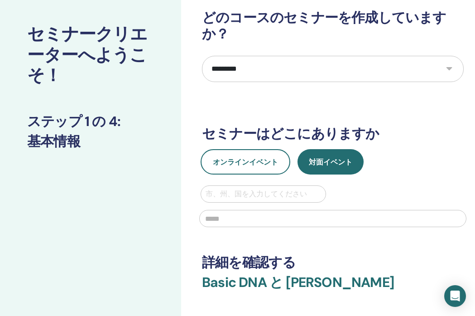
scroll to position [45, 0]
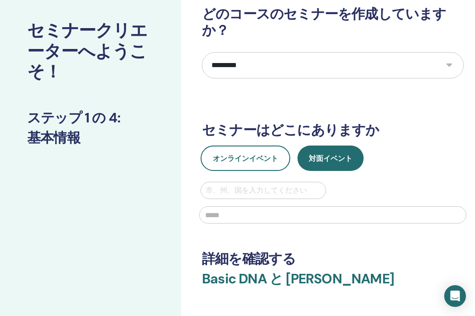
click at [277, 67] on select "**********" at bounding box center [333, 65] width 262 height 26
select select "*"
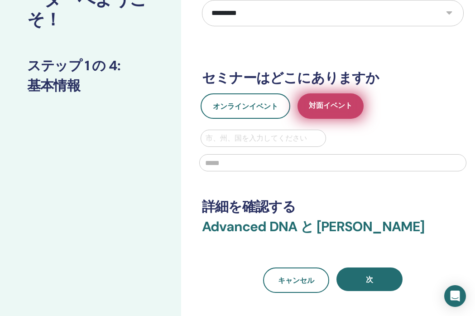
scroll to position [116, 0]
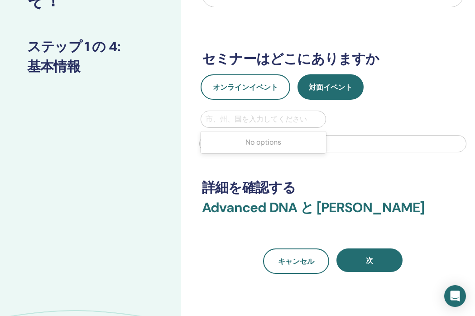
click at [289, 114] on div at bounding box center [264, 119] width 116 height 13
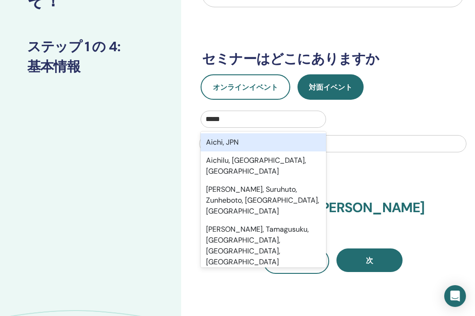
type input "******"
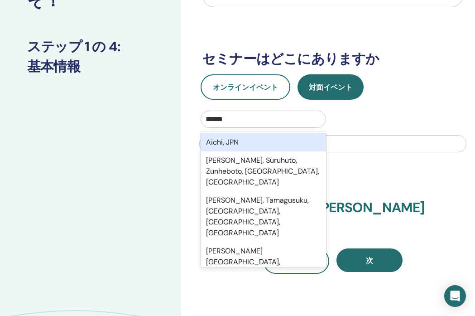
click at [242, 143] on div "Aichi, JPN" at bounding box center [264, 142] width 126 height 18
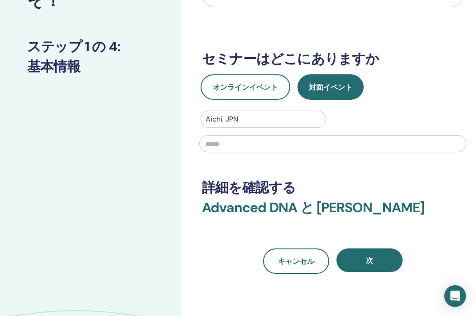
click at [231, 143] on input "text" at bounding box center [332, 143] width 267 height 17
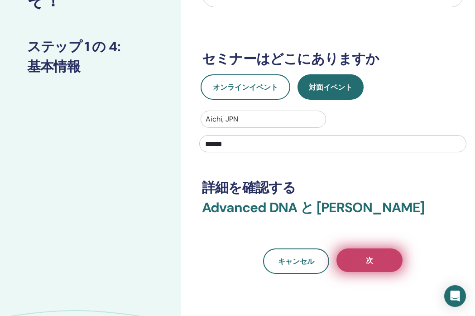
type input "******"
click at [364, 271] on button "次" at bounding box center [370, 260] width 66 height 24
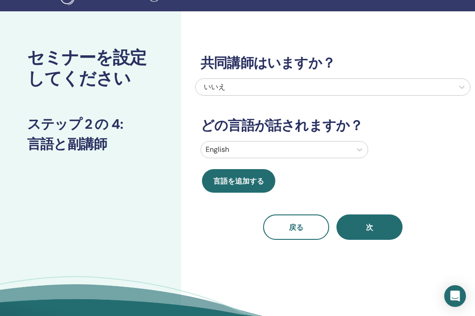
scroll to position [14, 0]
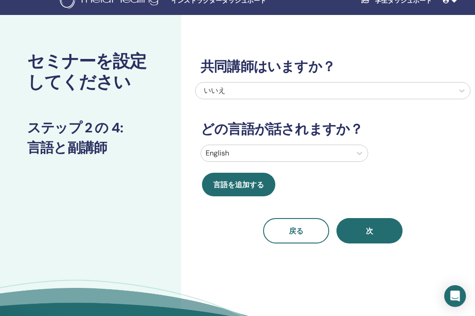
click at [266, 158] on div at bounding box center [276, 153] width 141 height 13
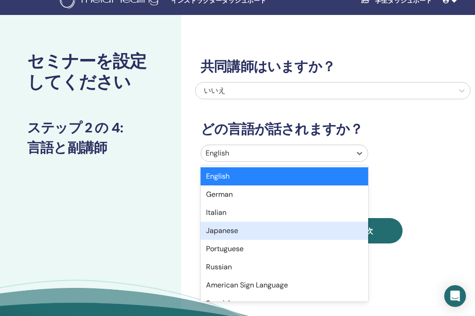
click at [244, 233] on div "Japanese" at bounding box center [285, 231] width 168 height 18
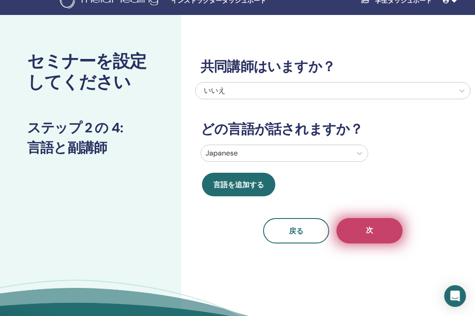
click at [377, 231] on button "次" at bounding box center [370, 230] width 66 height 25
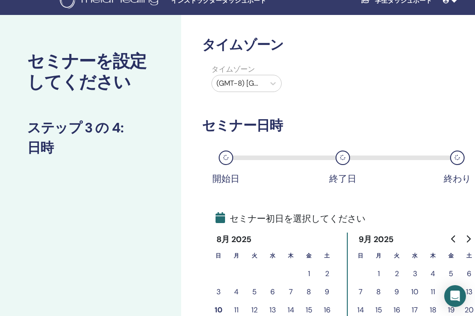
click at [265, 83] on div "(GMT-8) [GEOGRAPHIC_DATA]/[US_STATE]" at bounding box center [238, 83] width 53 height 16
type input "*"
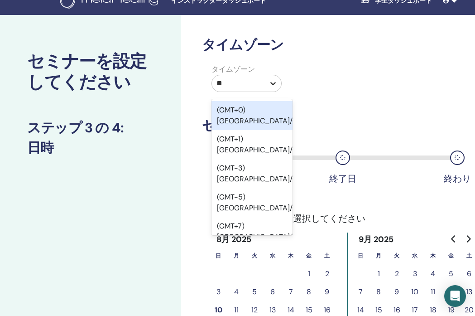
type input "***"
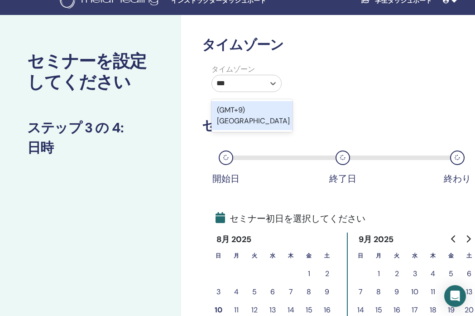
click at [266, 111] on div "(GMT+9) [GEOGRAPHIC_DATA]" at bounding box center [252, 115] width 81 height 29
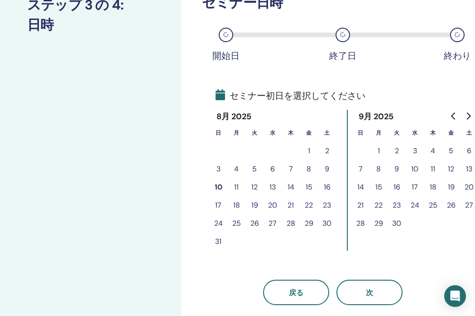
scroll to position [148, 0]
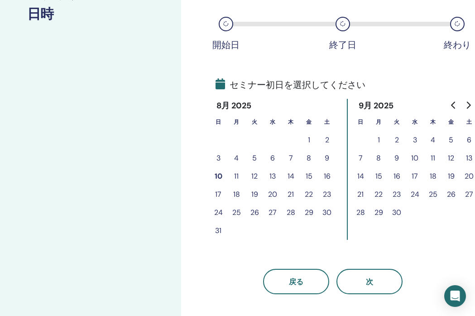
click at [310, 157] on button "8" at bounding box center [309, 158] width 18 height 18
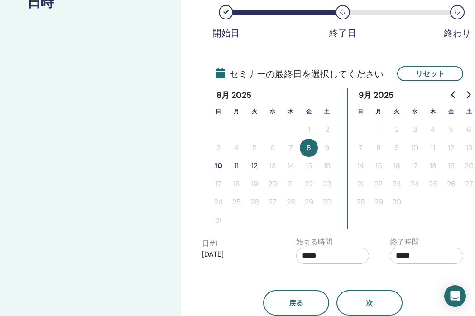
scroll to position [168, 0]
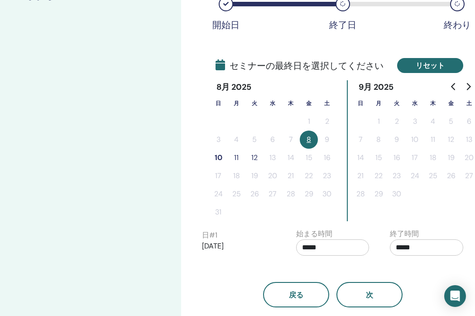
click at [434, 63] on button "リセット" at bounding box center [430, 65] width 66 height 15
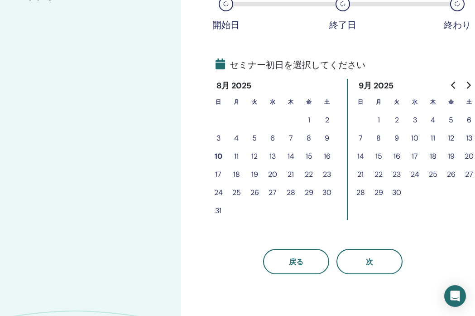
click at [327, 138] on button "9" at bounding box center [327, 138] width 18 height 18
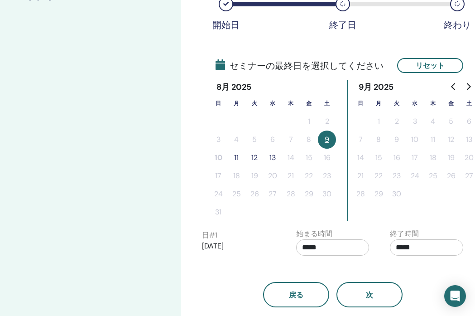
click at [237, 159] on button "11" at bounding box center [236, 158] width 18 height 18
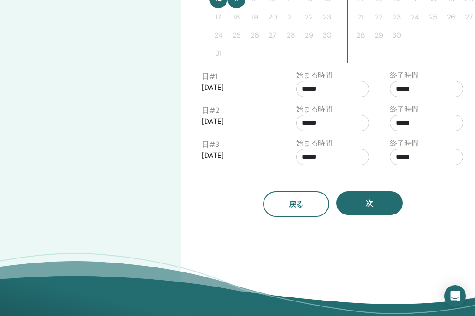
scroll to position [337, 0]
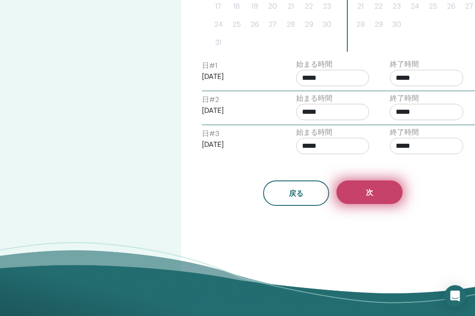
click at [382, 195] on button "次" at bounding box center [370, 192] width 66 height 24
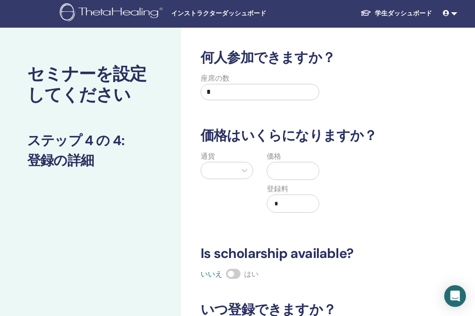
scroll to position [0, 0]
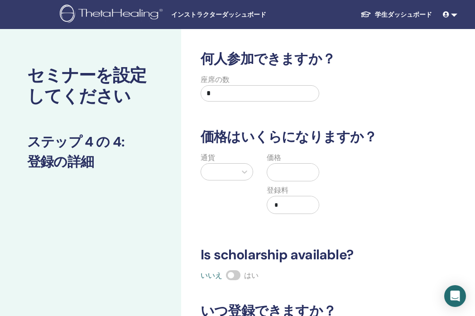
click at [250, 93] on input "*" at bounding box center [260, 93] width 119 height 16
type input "*"
type input "**"
click at [216, 174] on div at bounding box center [219, 171] width 26 height 13
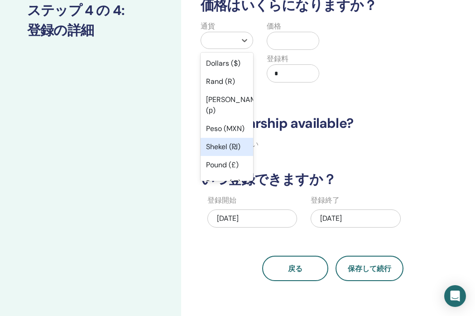
scroll to position [109, 0]
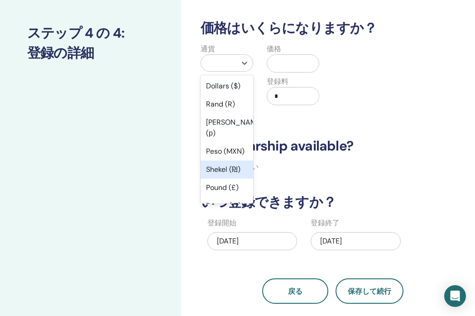
type input "*"
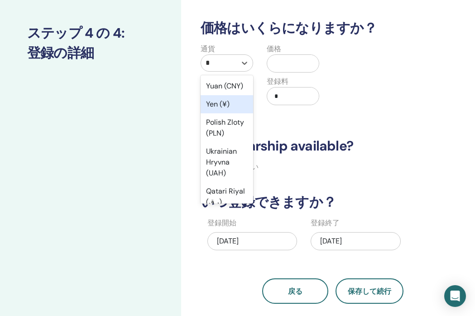
click at [215, 105] on div "Yen (¥)" at bounding box center [227, 104] width 53 height 18
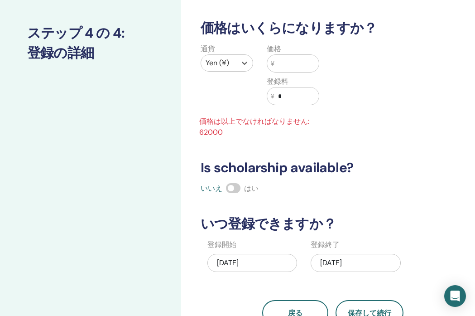
click at [286, 64] on input "text" at bounding box center [297, 63] width 44 height 17
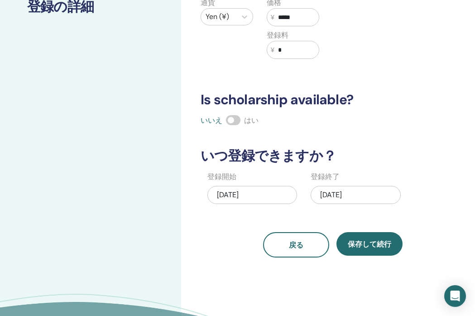
scroll to position [177, 0]
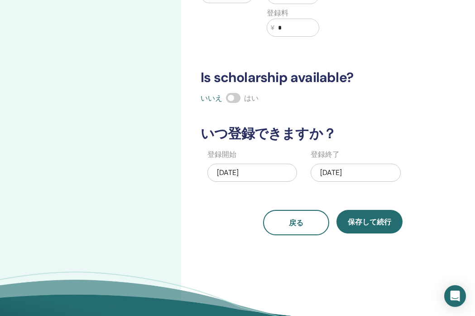
type input "*****"
click at [236, 169] on div "[DATE]" at bounding box center [253, 173] width 90 height 18
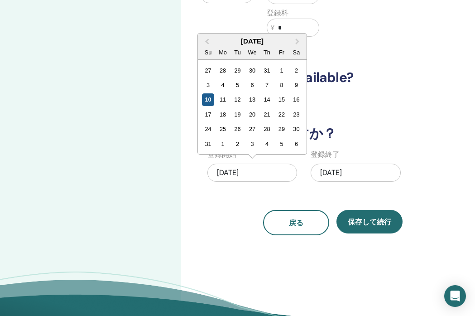
click at [210, 99] on div "10" at bounding box center [208, 99] width 12 height 12
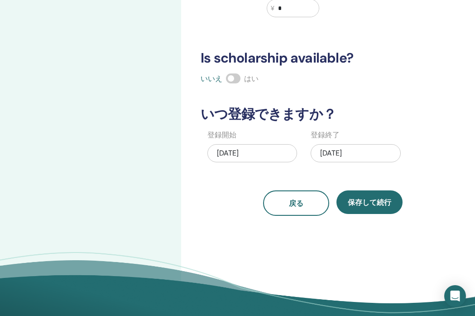
scroll to position [198, 0]
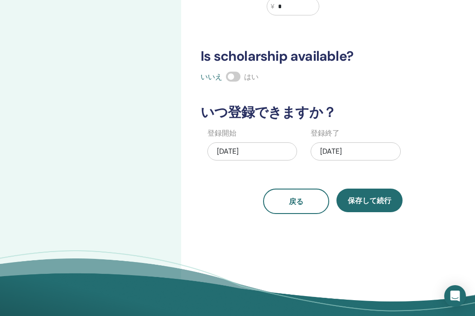
click at [343, 151] on div "[DATE]" at bounding box center [356, 151] width 90 height 18
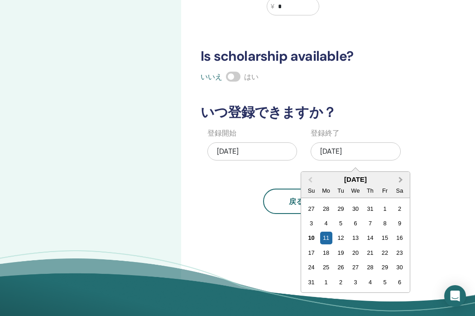
click at [401, 181] on button "Next Month" at bounding box center [402, 180] width 15 height 15
click at [340, 268] on div "30" at bounding box center [341, 267] width 12 height 12
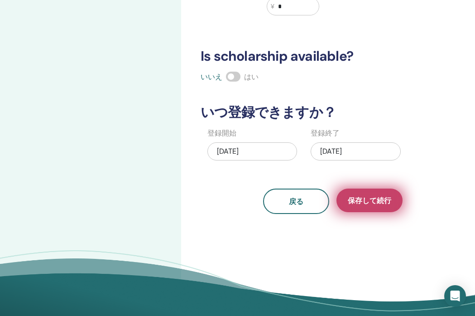
click at [390, 201] on span "保存して続行" at bounding box center [370, 201] width 44 height 10
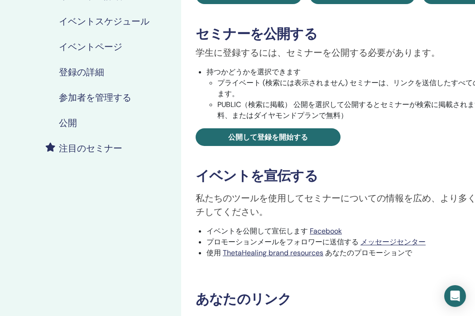
scroll to position [137, 0]
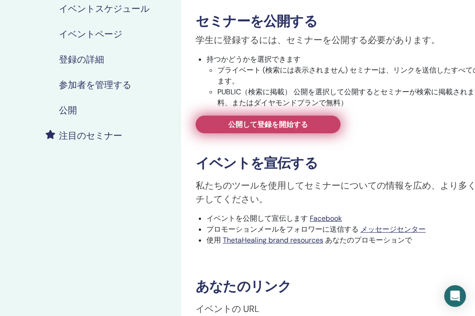
click at [327, 126] on link "公開して登録を開始する" at bounding box center [268, 125] width 145 height 18
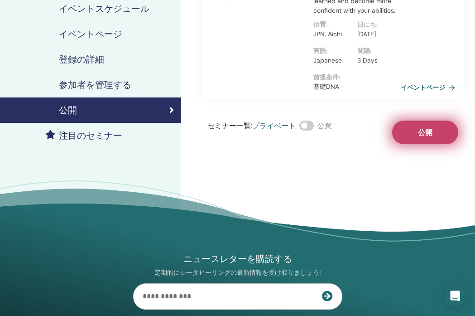
click at [425, 137] on span "公開" at bounding box center [425, 133] width 15 height 10
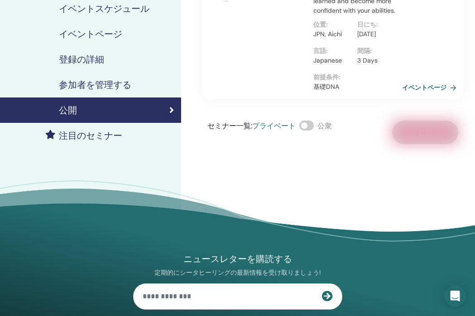
click at [437, 94] on link "イベントページ" at bounding box center [431, 88] width 58 height 14
